Goal: Task Accomplishment & Management: Manage account settings

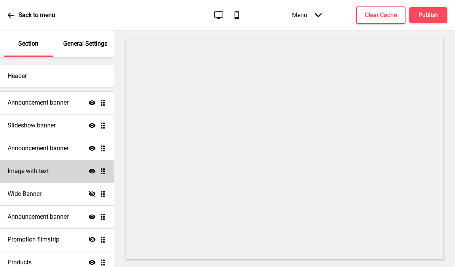
click at [55, 173] on div "Image with text Show Drag" at bounding box center [57, 171] width 114 height 23
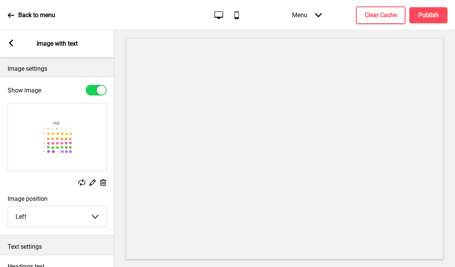
click at [101, 182] on rect at bounding box center [103, 183] width 8 height 8
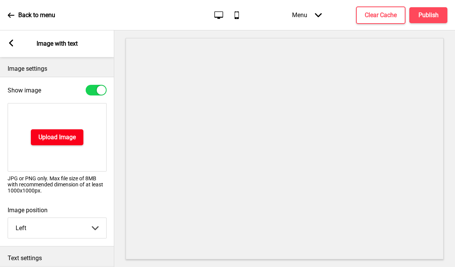
click at [75, 139] on h4 "Upload Image" at bounding box center [56, 137] width 37 height 8
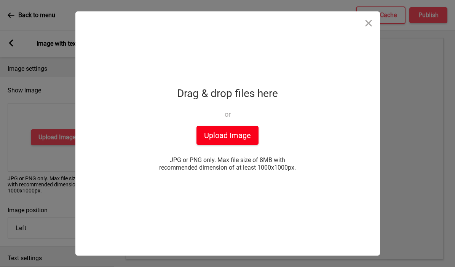
click at [229, 137] on button "Upload Image" at bounding box center [227, 135] width 62 height 19
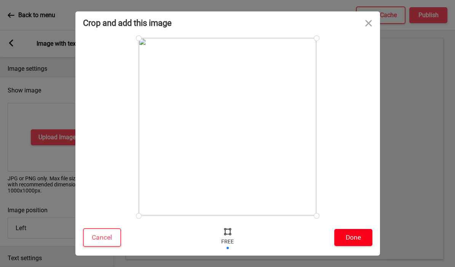
click at [355, 239] on button "Done" at bounding box center [353, 237] width 38 height 17
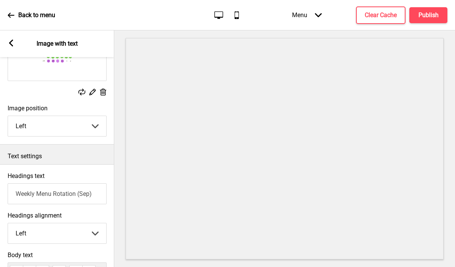
scroll to position [106, 0]
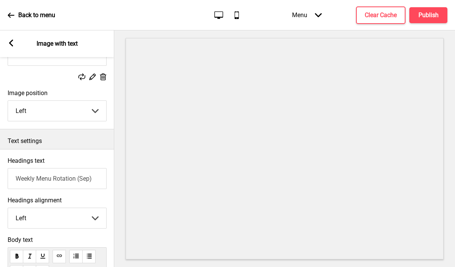
drag, startPoint x: 91, startPoint y: 181, endPoint x: 79, endPoint y: 179, distance: 11.6
click at [79, 179] on input "Weekly Menu Rotation (Sep)" at bounding box center [57, 178] width 99 height 21
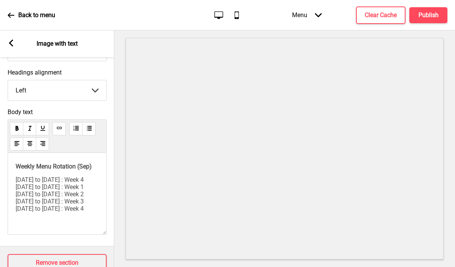
scroll to position [8, 0]
type input "Weekly Menu Rotation (Oct)"
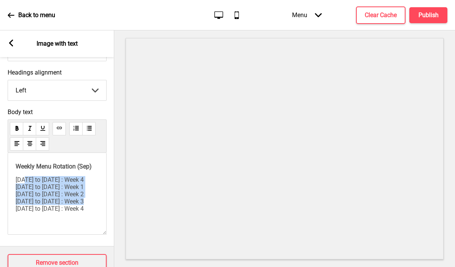
drag, startPoint x: 16, startPoint y: 201, endPoint x: 94, endPoint y: 220, distance: 80.3
click at [94, 220] on div "Weekly Menu Rotation (Sep) [DATE] to [DATE] : Week 4 [DATE] to [DATE] : Week 1 …" at bounding box center [57, 194] width 99 height 82
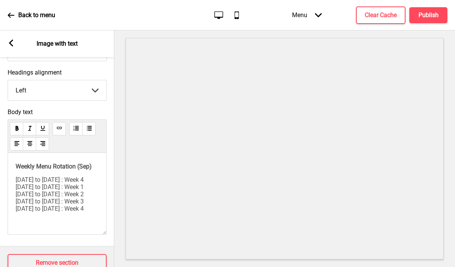
scroll to position [0, 0]
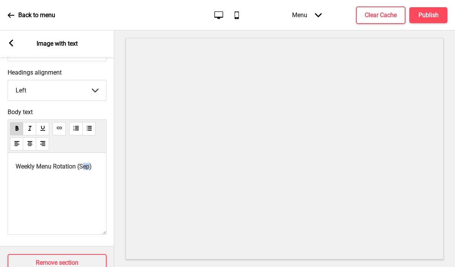
drag, startPoint x: 29, startPoint y: 174, endPoint x: 20, endPoint y: 174, distance: 8.4
click at [20, 170] on span "Weekly Menu Rotation (Sep)" at bounding box center [54, 166] width 76 height 7
click at [35, 182] on div "Weekly Menu Rotation (Oct)" at bounding box center [57, 194] width 99 height 82
click at [39, 177] on div "Weekly Menu Rotation (Oct)" at bounding box center [57, 194] width 99 height 82
click at [34, 170] on p "Weekly Menu Rotation (Oct)" at bounding box center [57, 166] width 83 height 7
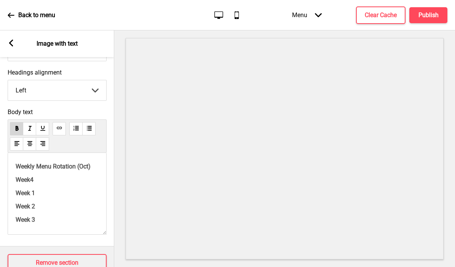
drag, startPoint x: 19, startPoint y: 167, endPoint x: 50, endPoint y: 226, distance: 67.0
click at [50, 223] on div "Weekly Menu Rotation (Oct) Week4 Week 1 Week 2 Week 3" at bounding box center [57, 193] width 83 height 60
copy div "Weekly Menu Rotation (Oct) Week4 Week 1 Week 2 Week 3"
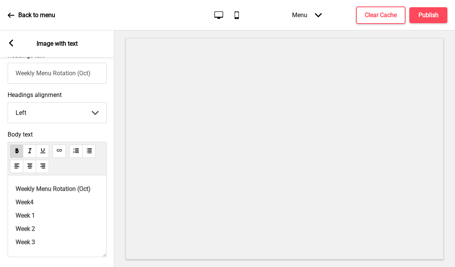
scroll to position [214, 0]
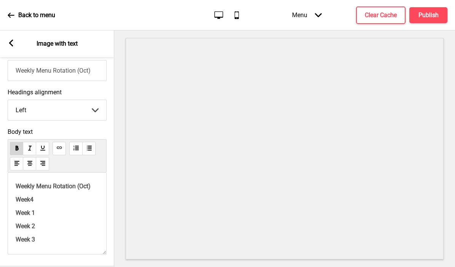
drag, startPoint x: 43, startPoint y: 246, endPoint x: 16, endPoint y: 185, distance: 66.6
click at [16, 186] on div "Weekly Menu Rotation (Oct) Week4 Week 1 Week 2 Week 3" at bounding box center [57, 213] width 83 height 60
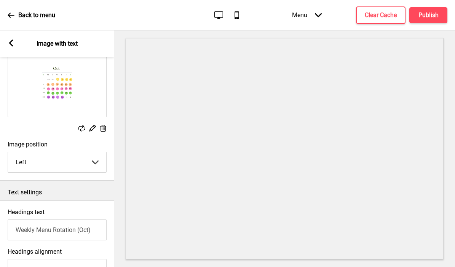
scroll to position [53, 0]
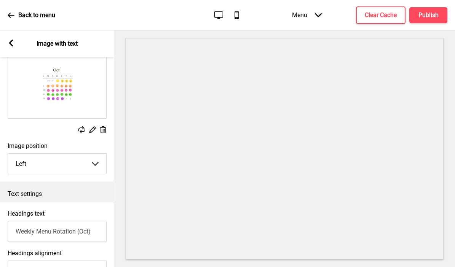
click at [105, 132] on icon at bounding box center [103, 129] width 6 height 7
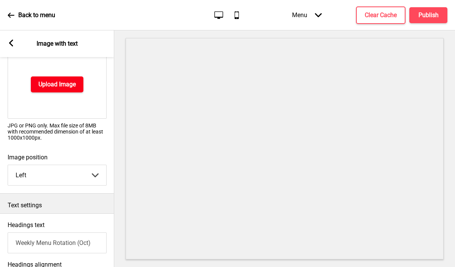
click at [64, 81] on h4 "Upload Image" at bounding box center [56, 84] width 37 height 8
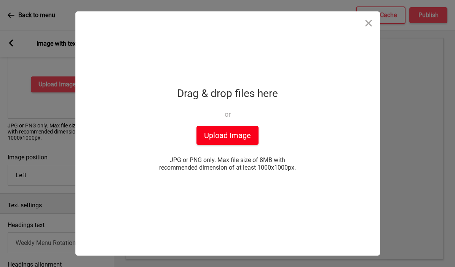
click at [229, 130] on button "Upload Image" at bounding box center [227, 135] width 62 height 19
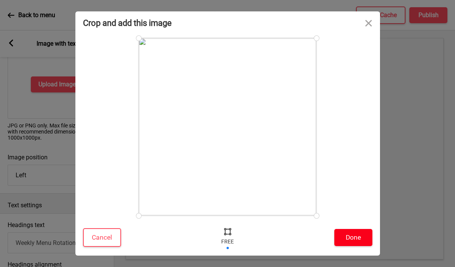
click at [356, 241] on button "Done" at bounding box center [353, 237] width 38 height 17
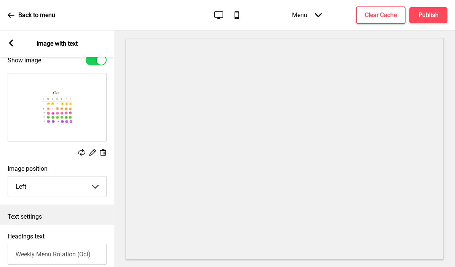
scroll to position [0, 0]
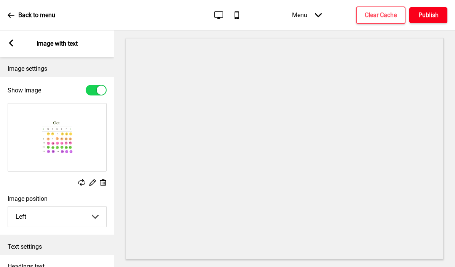
click at [426, 19] on button "Publish" at bounding box center [428, 15] width 38 height 16
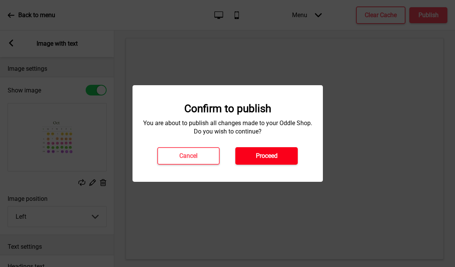
click at [260, 160] on h4 "Proceed" at bounding box center [267, 156] width 22 height 8
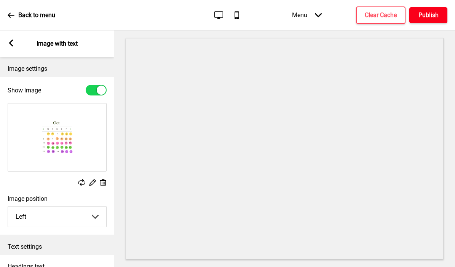
click at [414, 17] on button "Publish" at bounding box center [428, 15] width 38 height 16
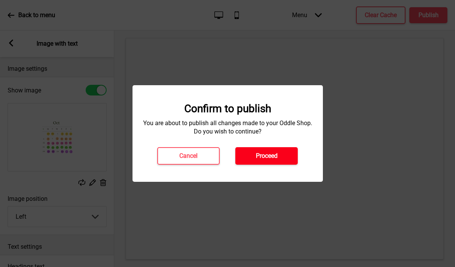
click at [280, 151] on button "Proceed" at bounding box center [266, 155] width 62 height 17
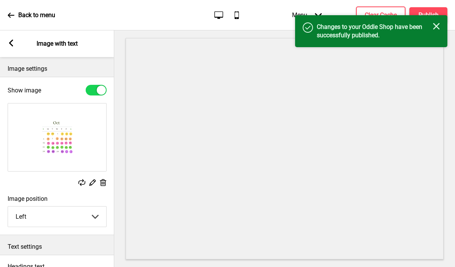
click at [439, 25] on icon "Close" at bounding box center [436, 26] width 7 height 7
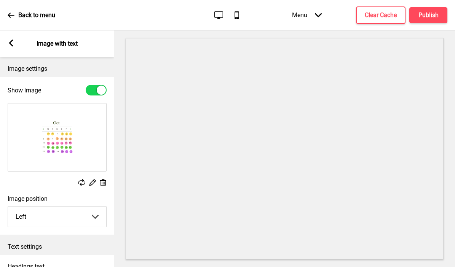
click at [38, 15] on p "Back to menu" at bounding box center [36, 15] width 37 height 8
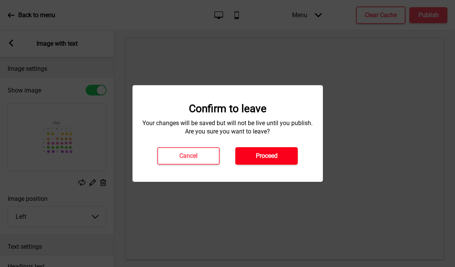
click at [259, 158] on h4 "Proceed" at bounding box center [267, 156] width 22 height 8
